Goal: Task Accomplishment & Management: Complete application form

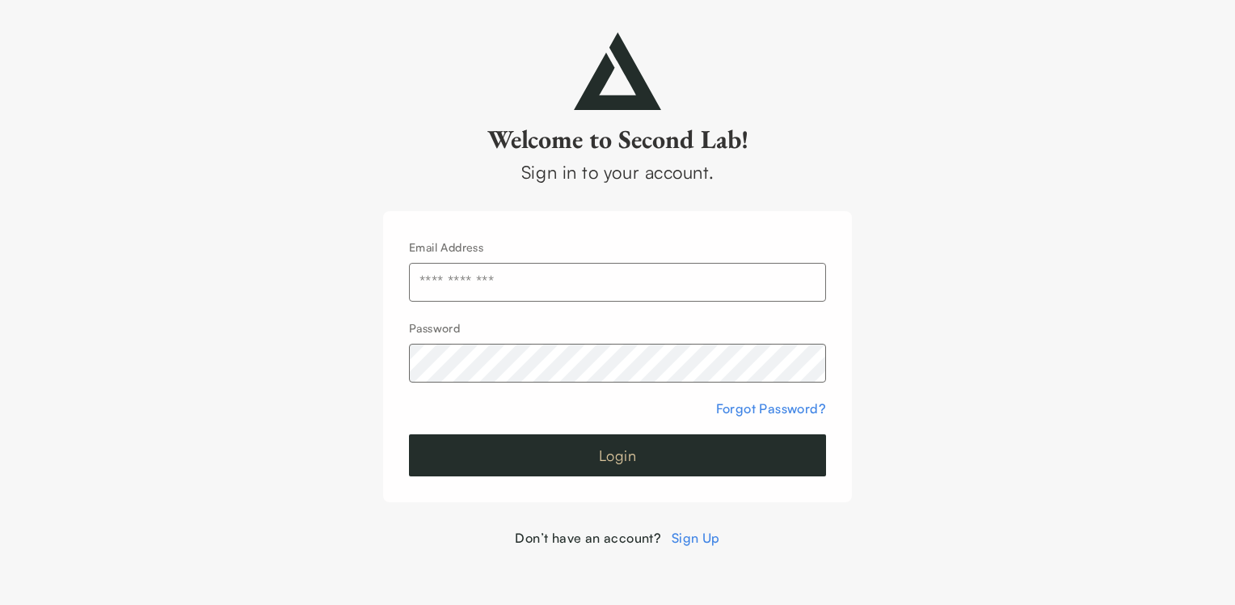
type input "**********"
click at [626, 461] on button "Login" at bounding box center [617, 455] width 417 height 42
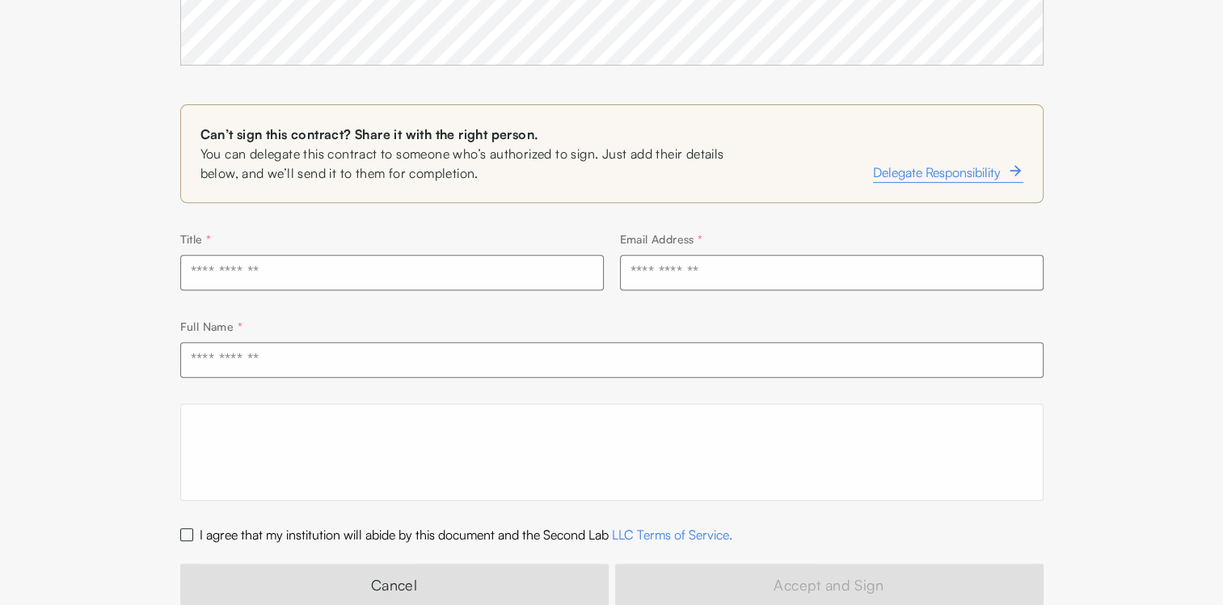
scroll to position [660, 0]
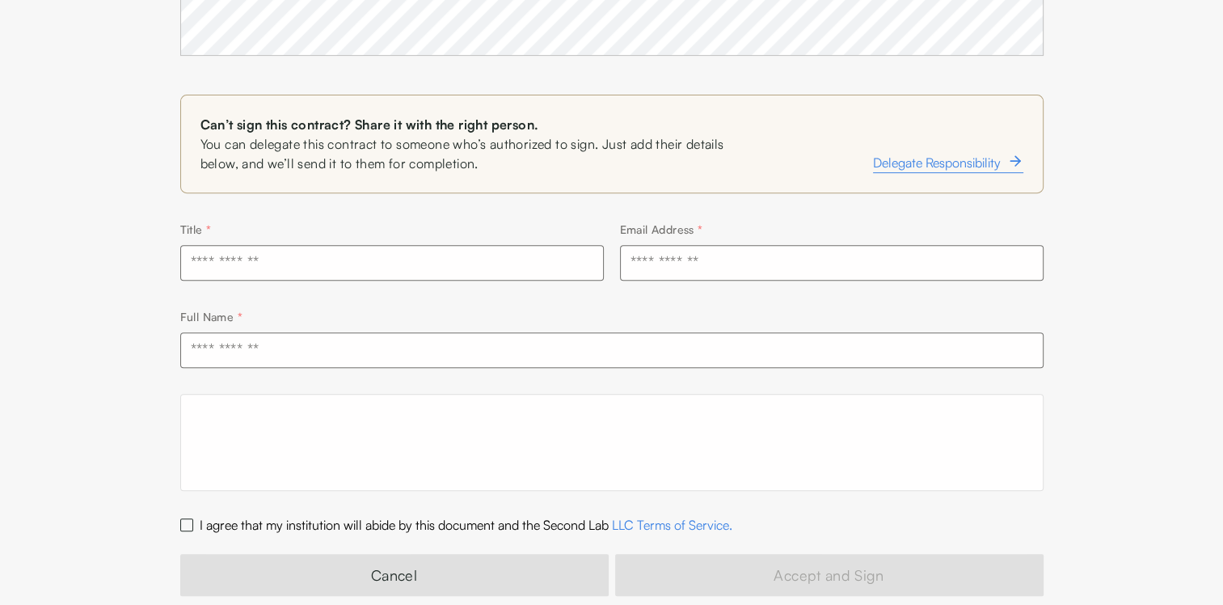
click at [757, 424] on div at bounding box center [611, 442] width 863 height 97
drag, startPoint x: 757, startPoint y: 424, endPoint x: 596, endPoint y: 432, distance: 161.1
click at [596, 432] on div at bounding box center [611, 442] width 863 height 97
click at [529, 456] on div at bounding box center [611, 442] width 863 height 97
click at [326, 259] on input "text" at bounding box center [392, 263] width 424 height 36
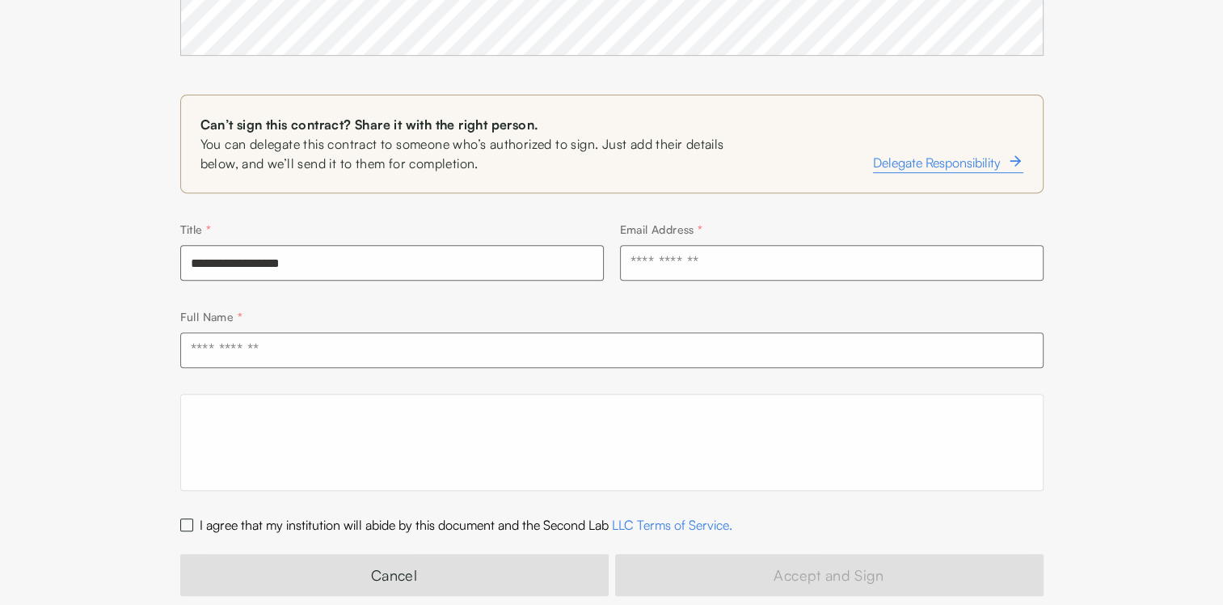
type input "**********"
click at [636, 259] on input "text" at bounding box center [832, 263] width 424 height 36
type input "**********"
click at [305, 347] on input "text" at bounding box center [611, 350] width 863 height 36
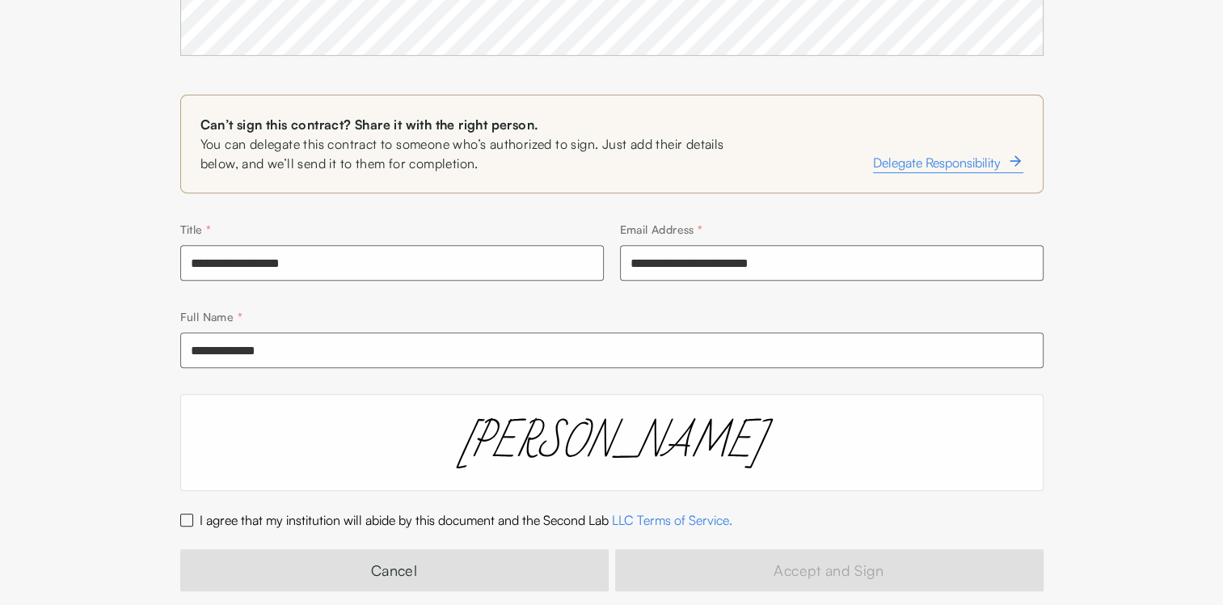
scroll to position [685, 0]
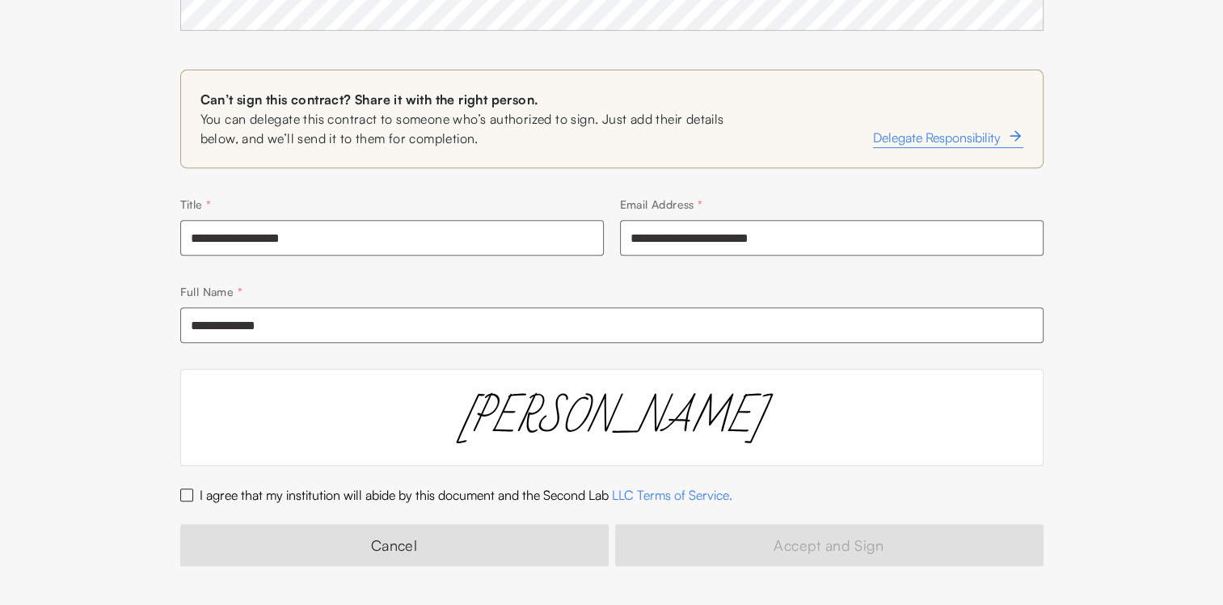
type input "**********"
click at [190, 495] on button "I agree that my institution will abide by this document and the Second Lab LLC …" at bounding box center [186, 494] width 13 height 13
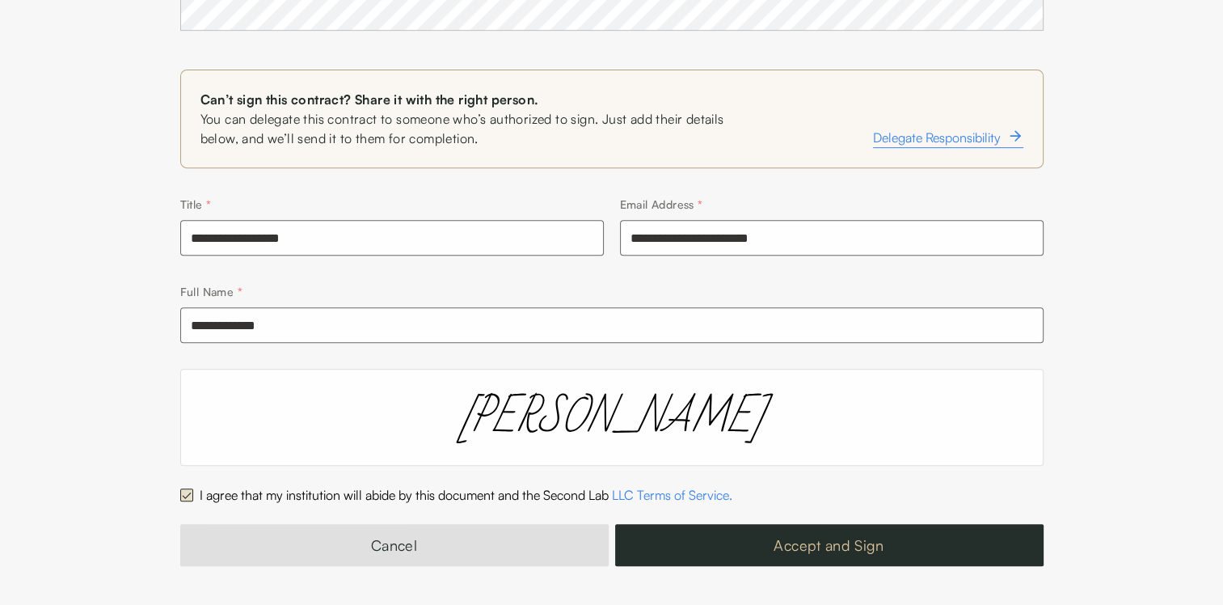
click at [831, 546] on button "Accept and Sign" at bounding box center [829, 545] width 428 height 42
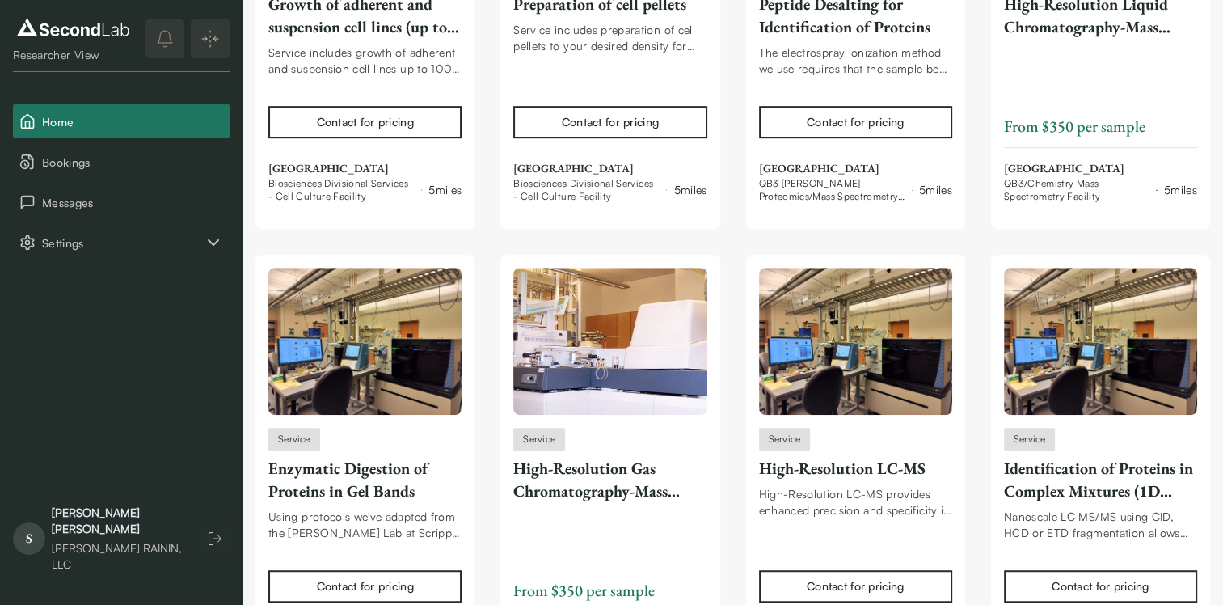
scroll to position [7038, 0]
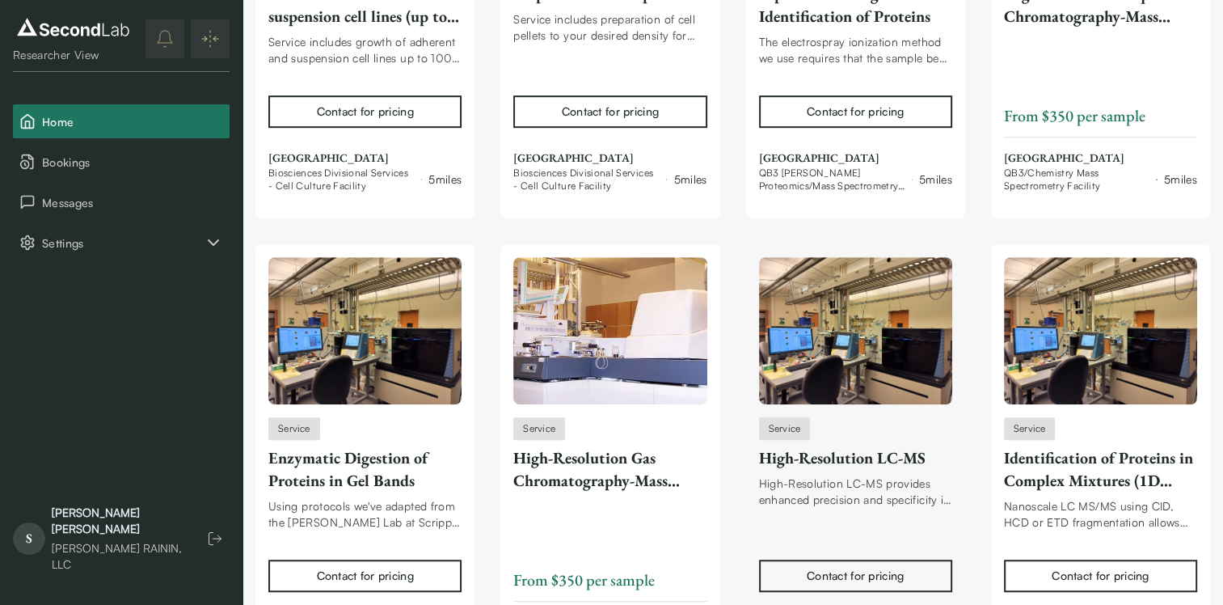
click at [803, 427] on div "Service" at bounding box center [785, 428] width 52 height 23
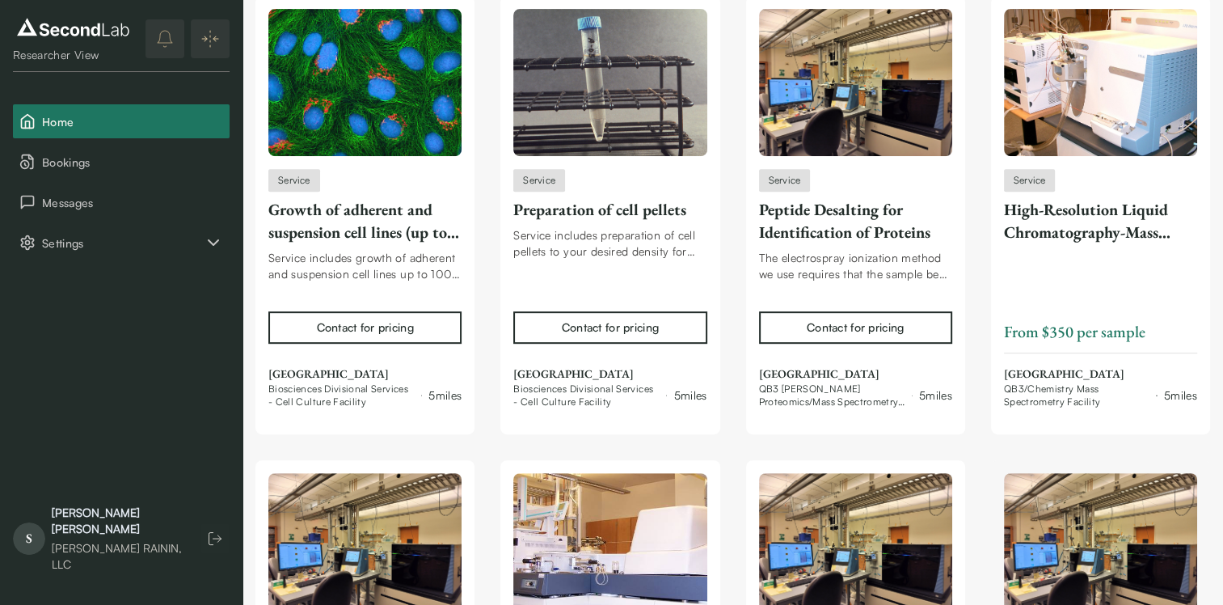
scroll to position [6821, 0]
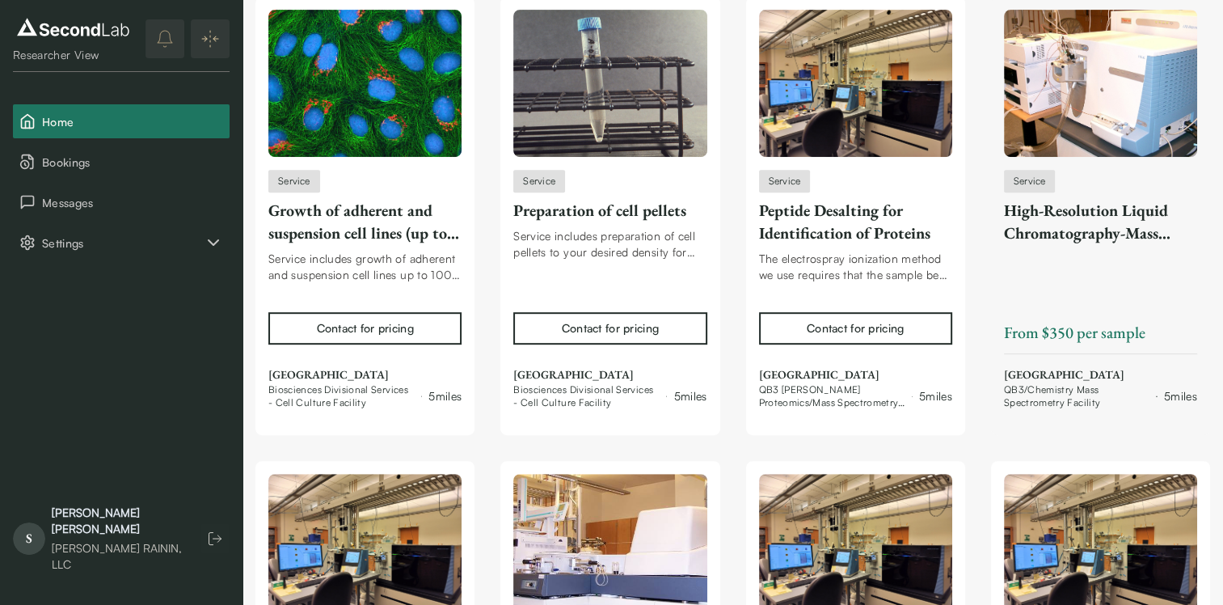
click at [1102, 126] on img at bounding box center [1100, 83] width 193 height 147
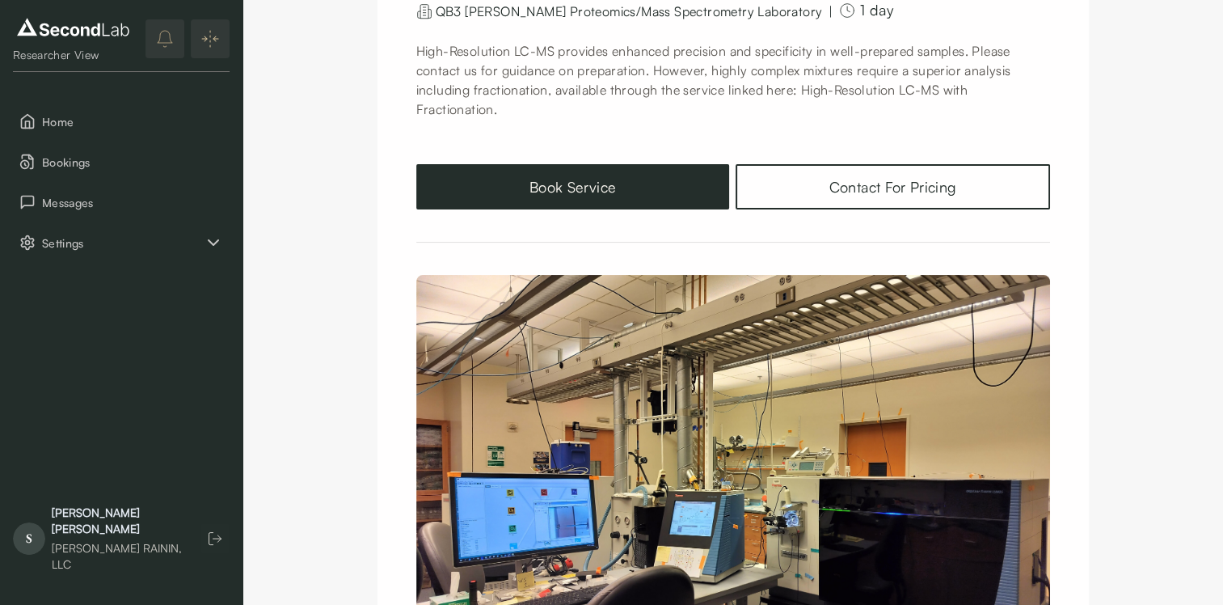
scroll to position [176, 0]
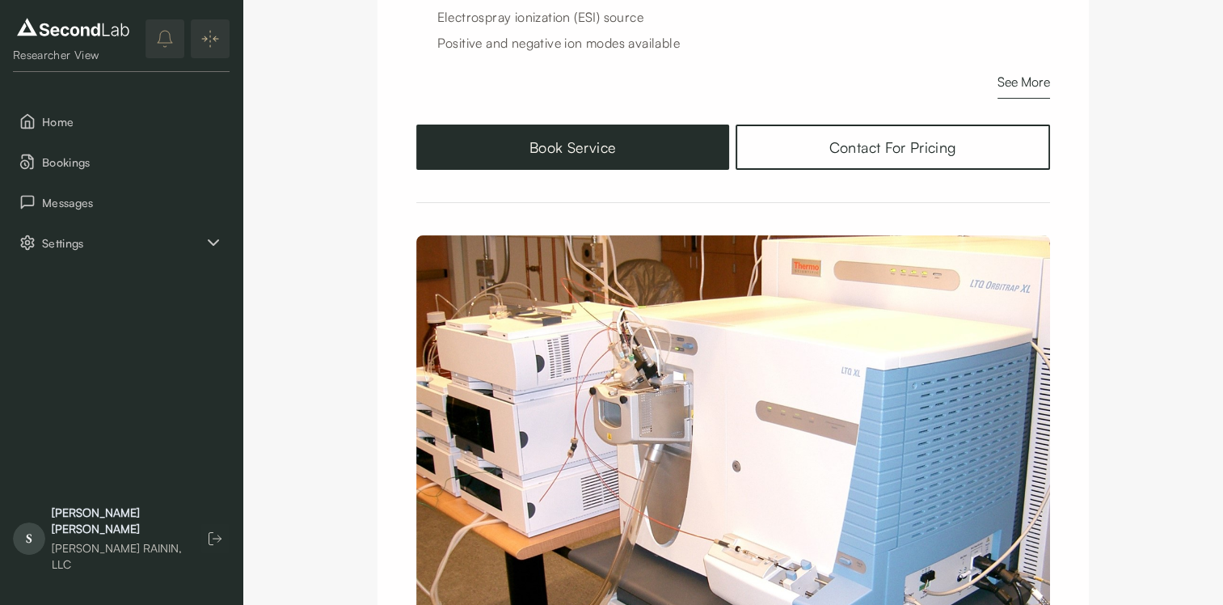
scroll to position [307, 0]
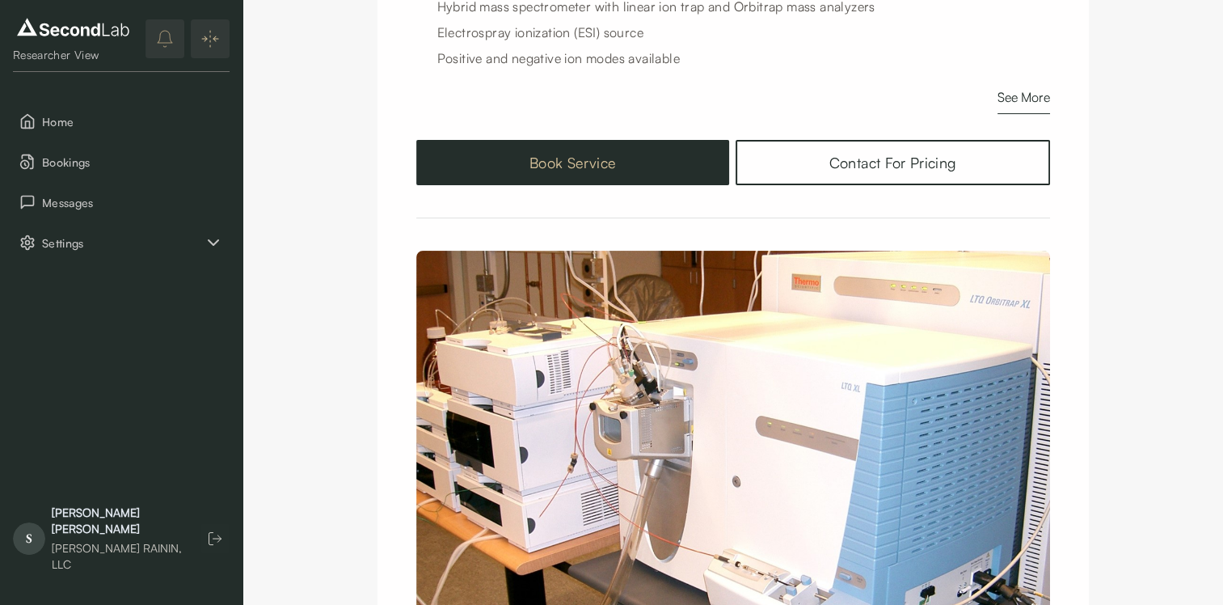
click at [608, 158] on button "Book Service" at bounding box center [573, 162] width 314 height 45
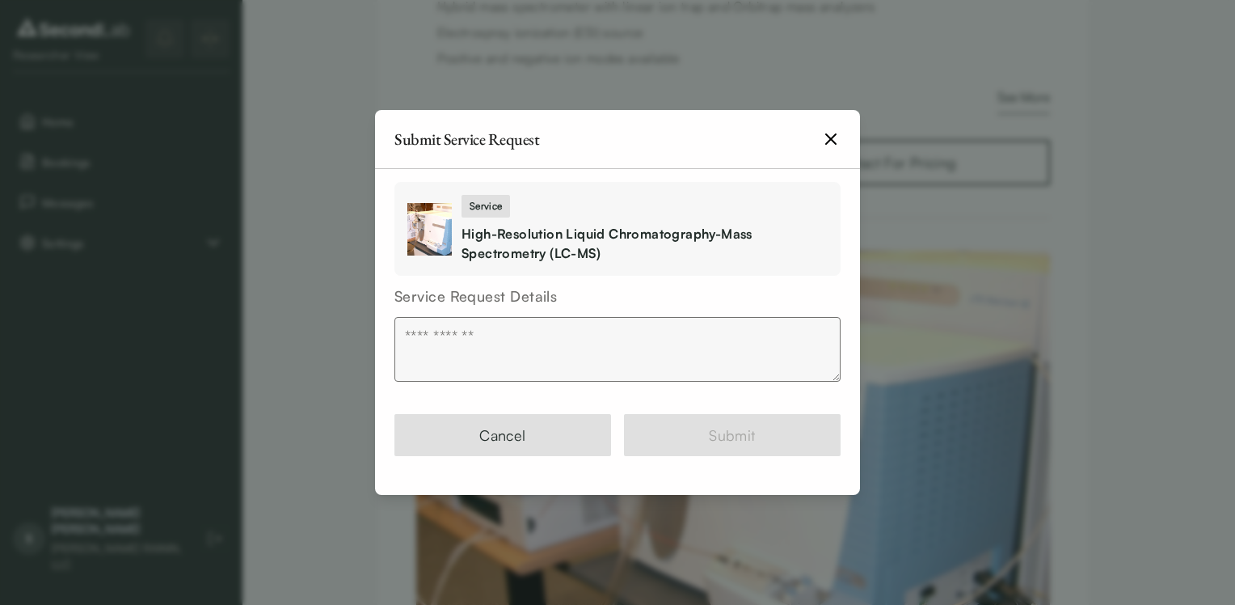
click at [827, 141] on icon "button" at bounding box center [830, 138] width 19 height 19
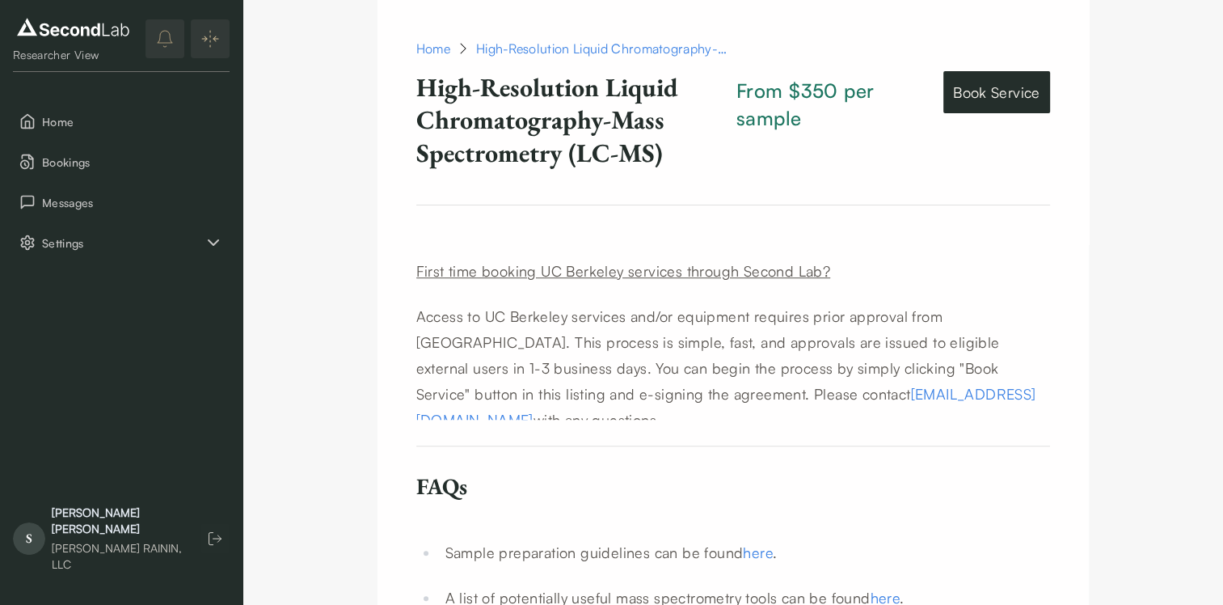
scroll to position [888, 0]
